Goal: Information Seeking & Learning: Learn about a topic

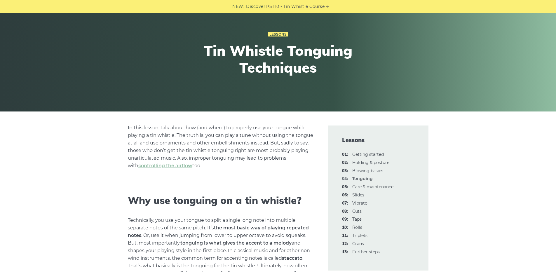
scroll to position [117, 0]
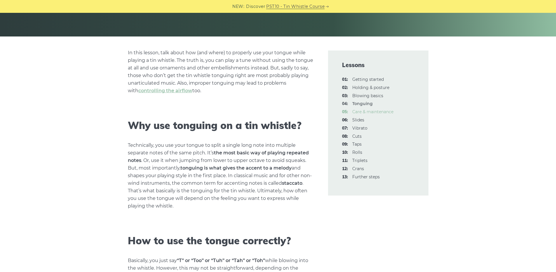
click at [370, 113] on link "05: Care & maintenance" at bounding box center [373, 111] width 41 height 5
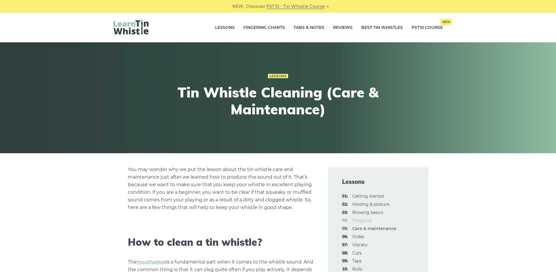
click at [366, 223] on link "04: Tonguing" at bounding box center [363, 220] width 20 height 5
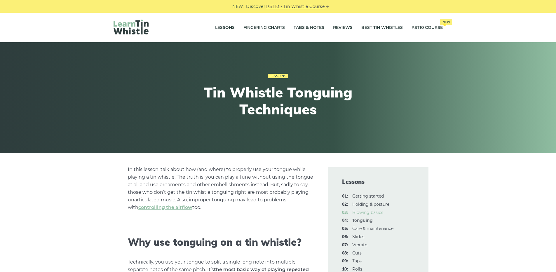
click at [360, 211] on link "03: Blowing basics" at bounding box center [368, 212] width 31 height 5
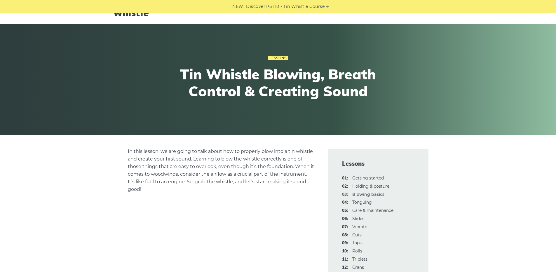
scroll to position [88, 0]
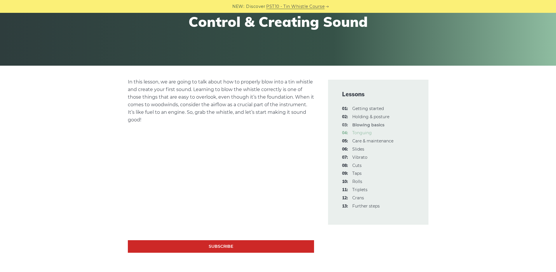
click at [362, 133] on link "04: Tonguing" at bounding box center [363, 132] width 20 height 5
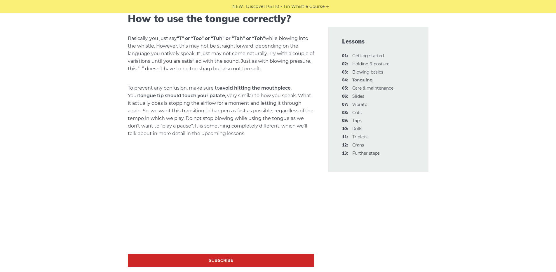
scroll to position [409, 0]
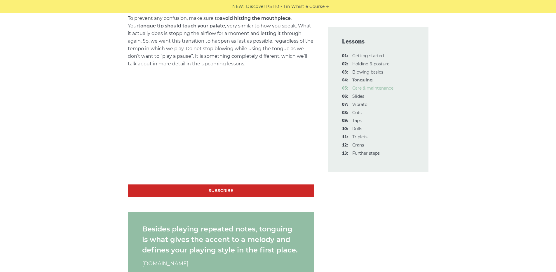
click at [361, 88] on link "05: Care & maintenance" at bounding box center [373, 88] width 41 height 5
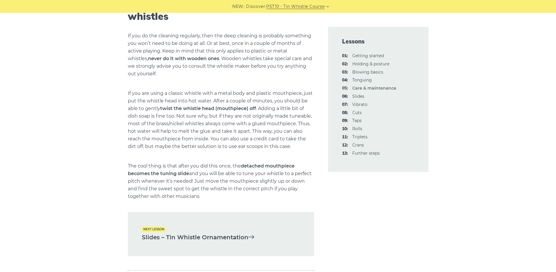
scroll to position [759, 0]
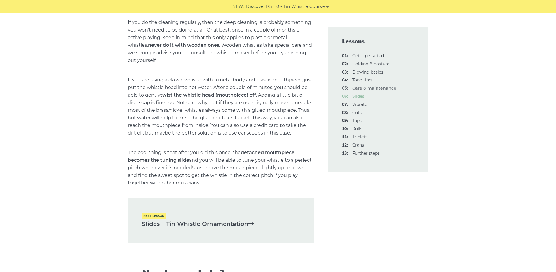
click at [356, 95] on link "06: Slides" at bounding box center [359, 96] width 12 height 5
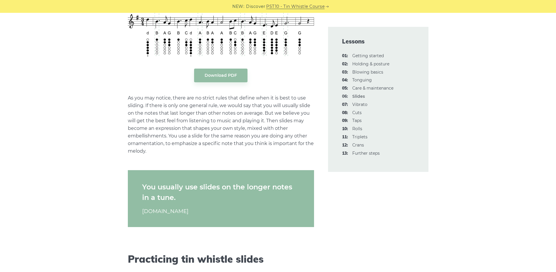
scroll to position [847, 0]
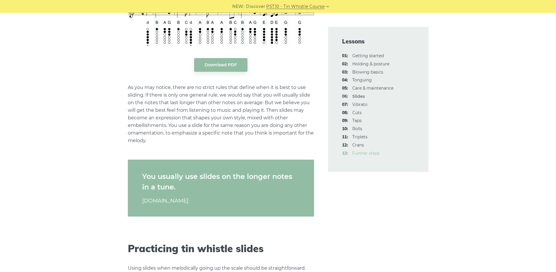
click at [365, 154] on link "13: Further steps" at bounding box center [366, 153] width 27 height 5
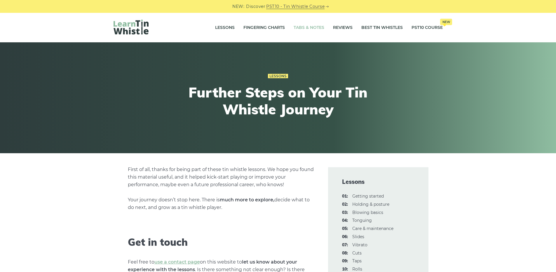
click at [306, 27] on link "Tabs & Notes" at bounding box center [309, 27] width 31 height 15
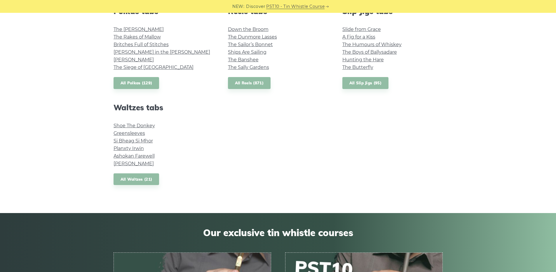
scroll to position [438, 0]
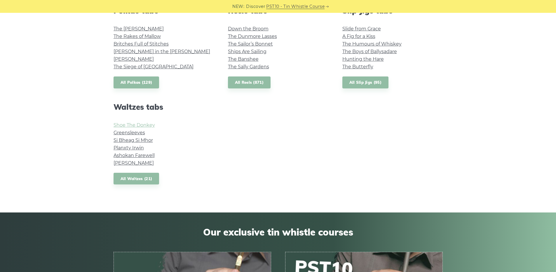
click at [146, 128] on link "Shoe The Donkey" at bounding box center [134, 125] width 41 height 6
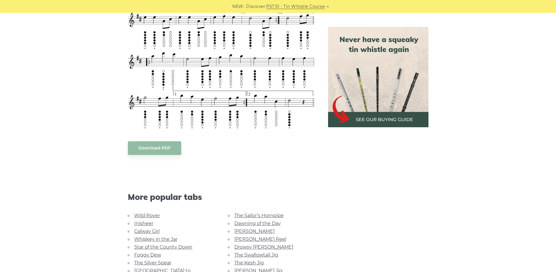
scroll to position [526, 0]
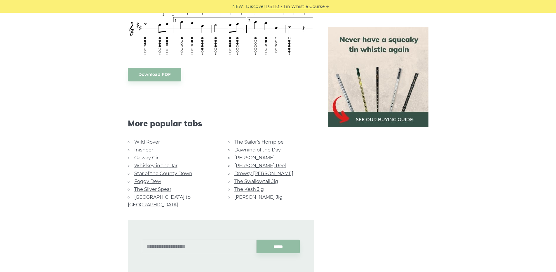
click at [157, 143] on link "Wild Rover" at bounding box center [147, 142] width 26 height 6
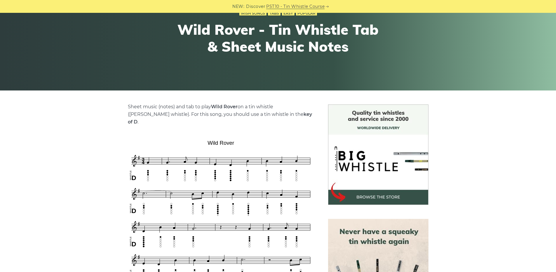
scroll to position [58, 0]
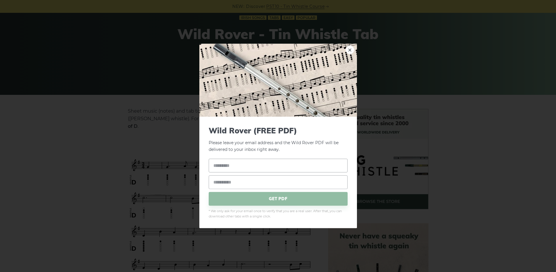
drag, startPoint x: 211, startPoint y: 137, endPoint x: 239, endPoint y: 138, distance: 28.0
click at [350, 50] on link "×" at bounding box center [350, 50] width 9 height 9
drag, startPoint x: 209, startPoint y: 139, endPoint x: 234, endPoint y: 131, distance: 25.6
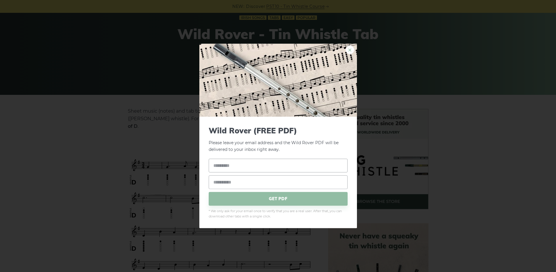
click at [347, 52] on link "×" at bounding box center [350, 50] width 9 height 9
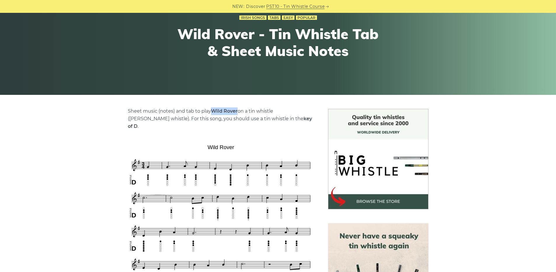
drag, startPoint x: 213, startPoint y: 110, endPoint x: 237, endPoint y: 108, distance: 24.3
click at [237, 108] on p "Sheet music (notes) and tab to play Wild Rover on a tin whistle ([PERSON_NAME] …" at bounding box center [221, 118] width 186 height 23
